Goal: Task Accomplishment & Management: Manage account settings

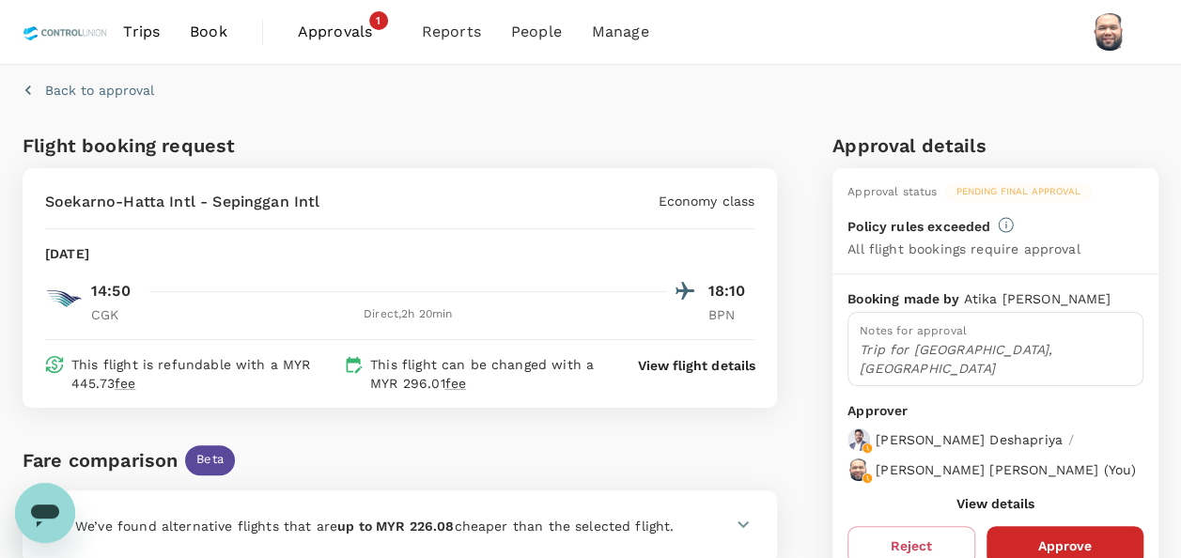
click at [331, 37] on span "Approvals" at bounding box center [345, 32] width 94 height 23
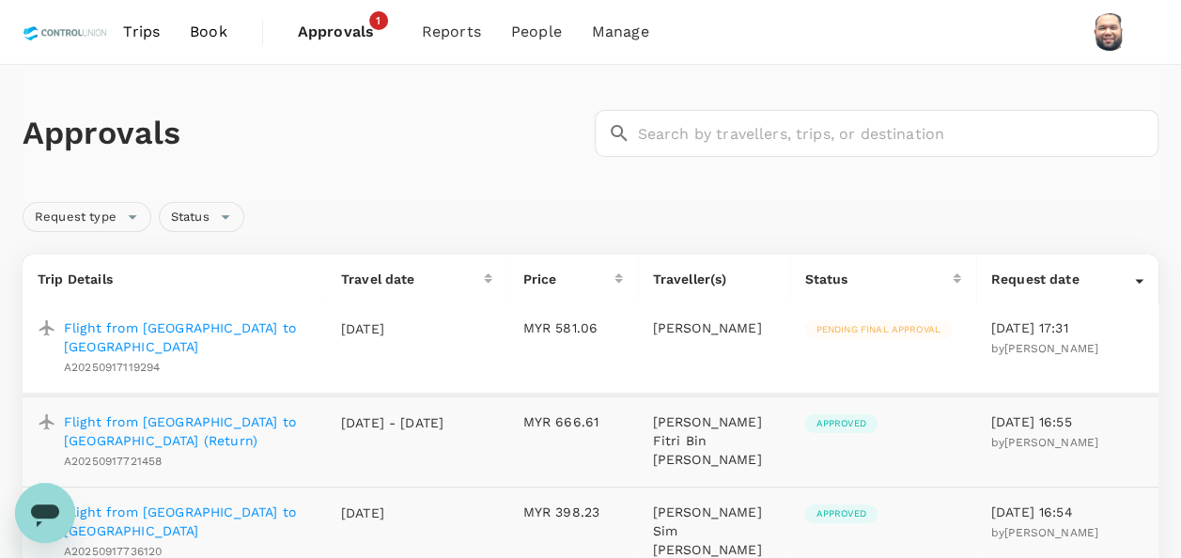
click at [220, 328] on p "Flight from [GEOGRAPHIC_DATA] to [GEOGRAPHIC_DATA]" at bounding box center [187, 338] width 247 height 38
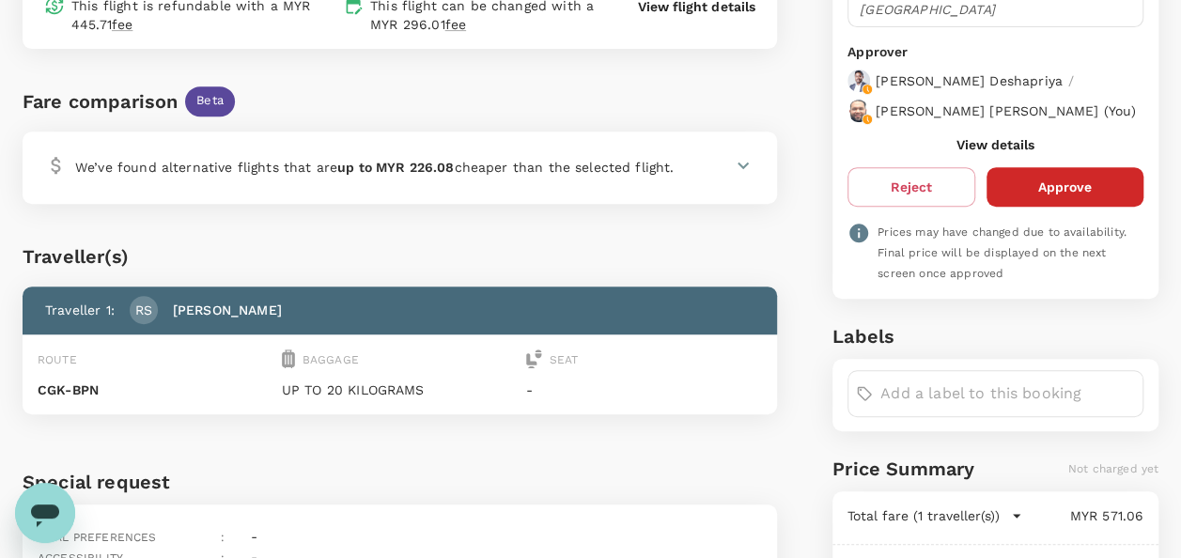
scroll to position [376, 0]
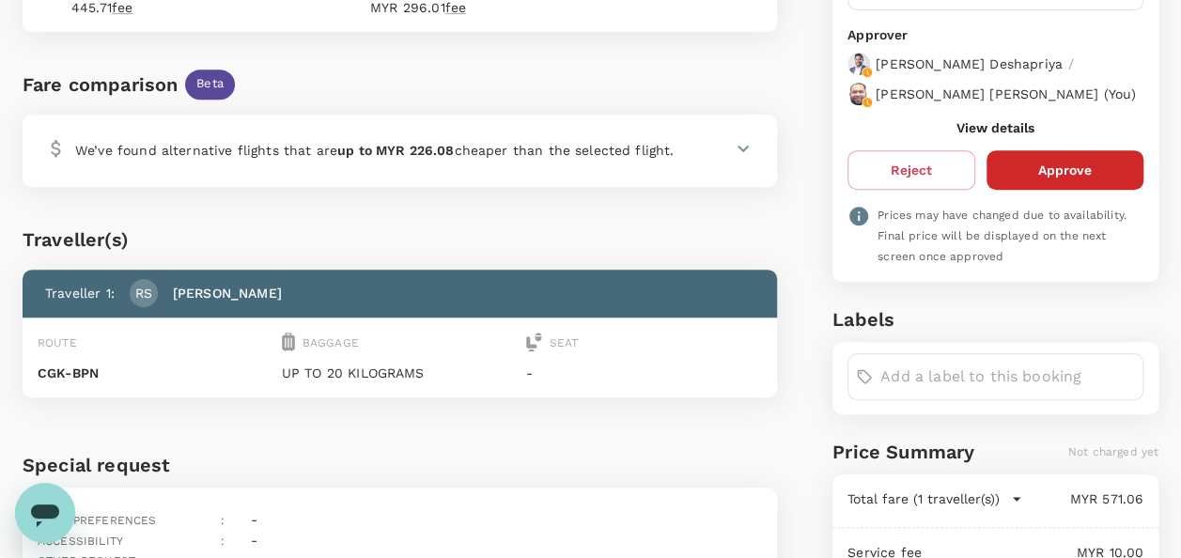
click at [1069, 168] on button "Approve" at bounding box center [1065, 169] width 157 height 39
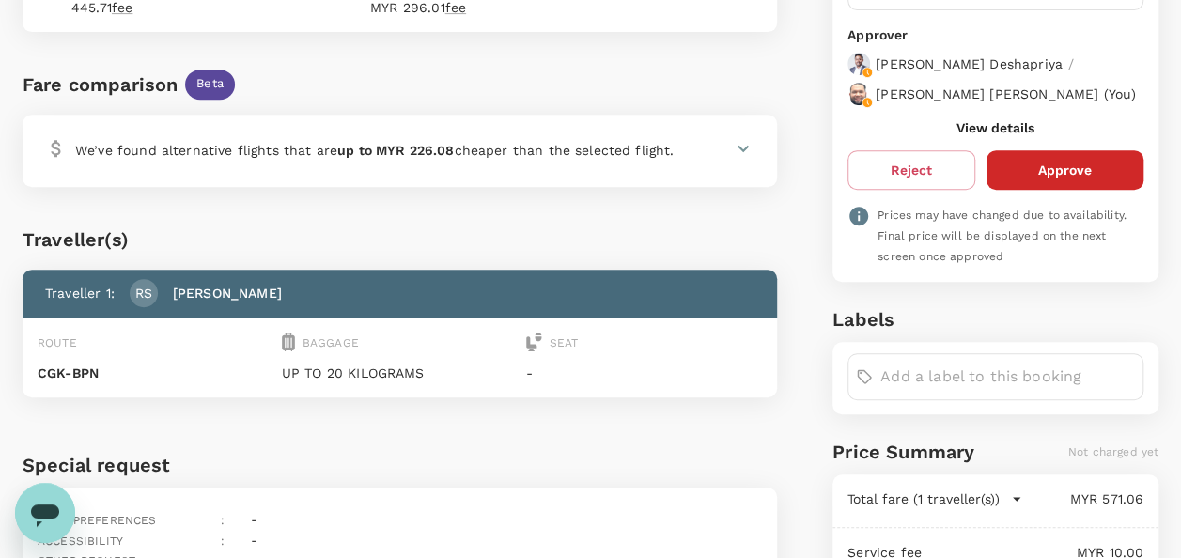
scroll to position [0, 0]
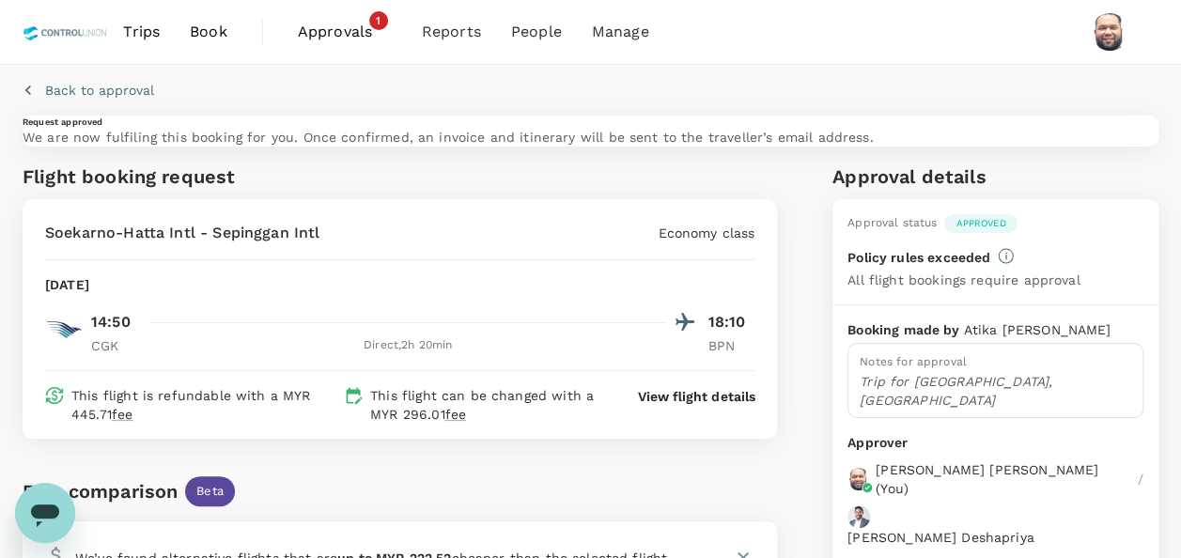
click at [342, 28] on span "Approvals" at bounding box center [345, 32] width 94 height 23
